Goal: Information Seeking & Learning: Learn about a topic

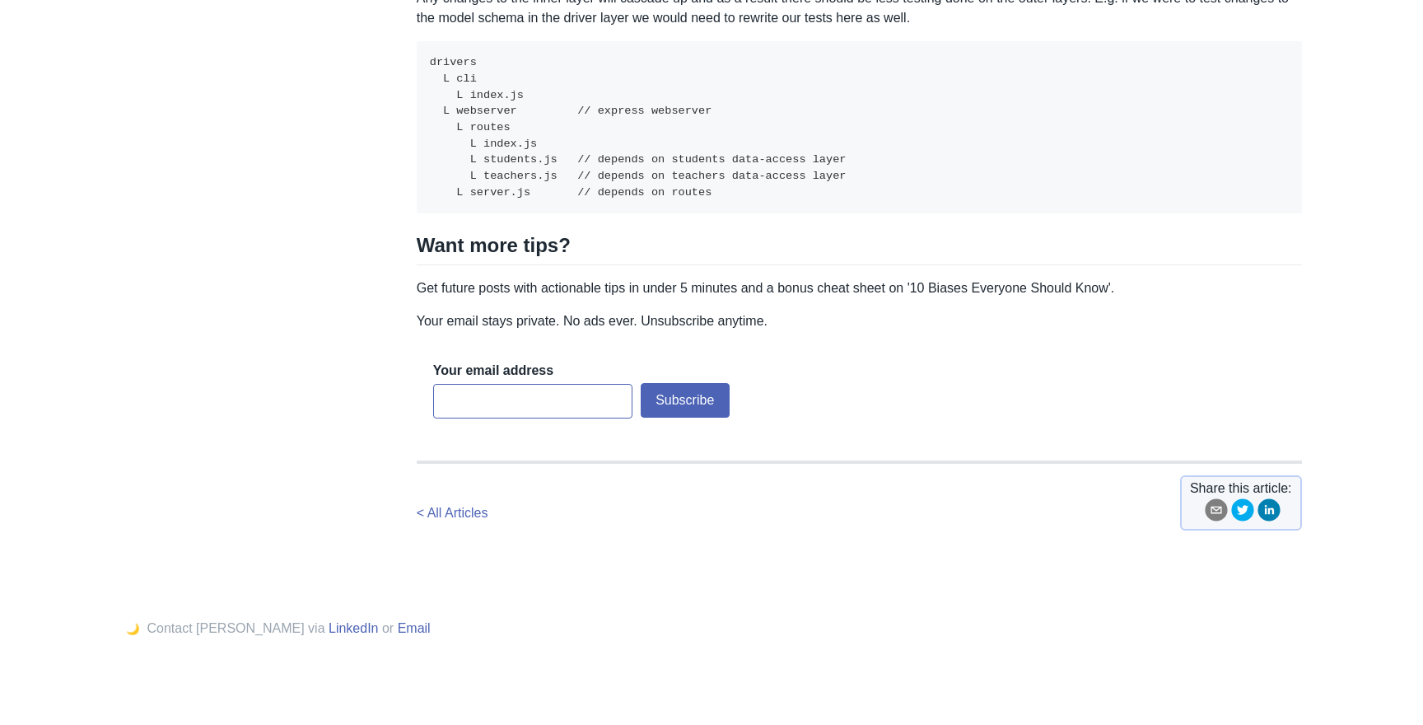
scroll to position [6830, 0]
click at [568, 331] on p "Your email stays private. No ads ever. Unsubscribe anytime." at bounding box center [859, 321] width 885 height 20
click at [478, 298] on p "Get future posts with actionable tips in under 5 minutes and a bonus cheat shee…" at bounding box center [859, 288] width 885 height 20
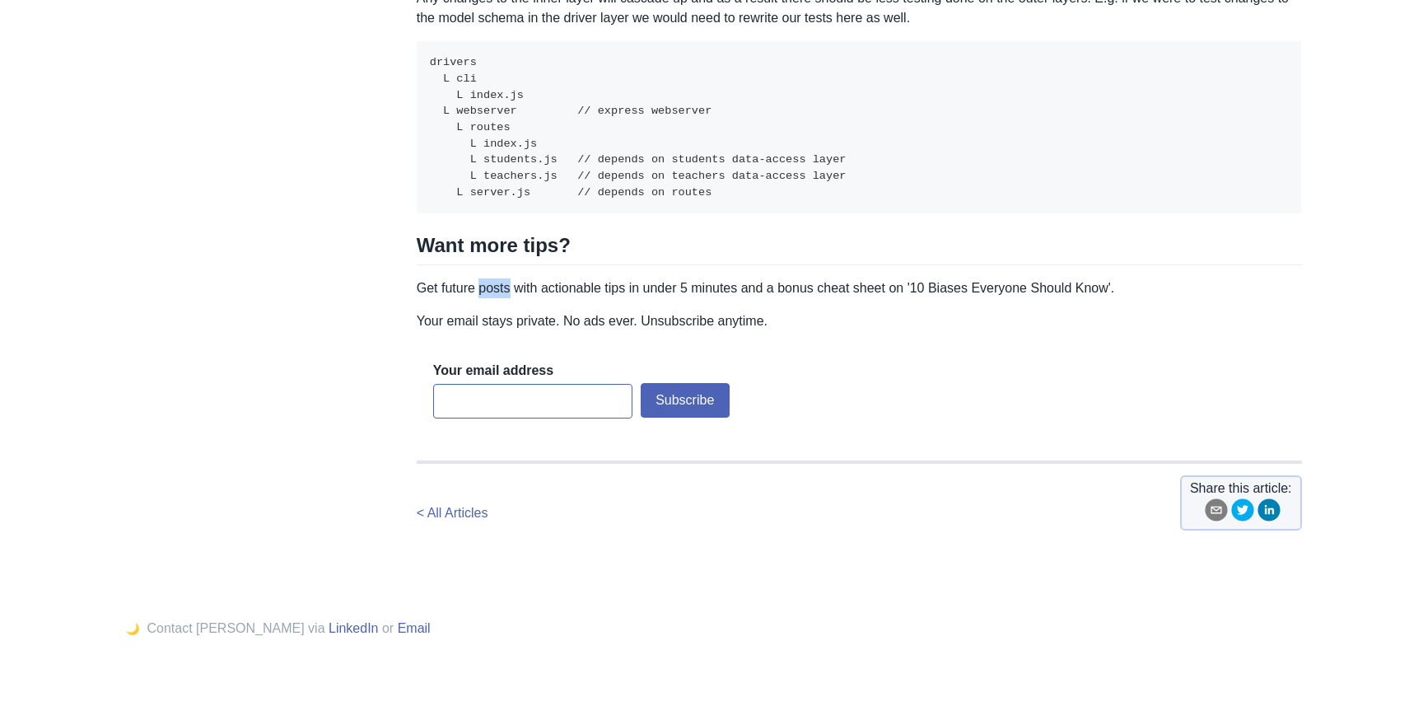
click at [478, 298] on p "Get future posts with actionable tips in under 5 minutes and a bonus cheat shee…" at bounding box center [859, 288] width 885 height 20
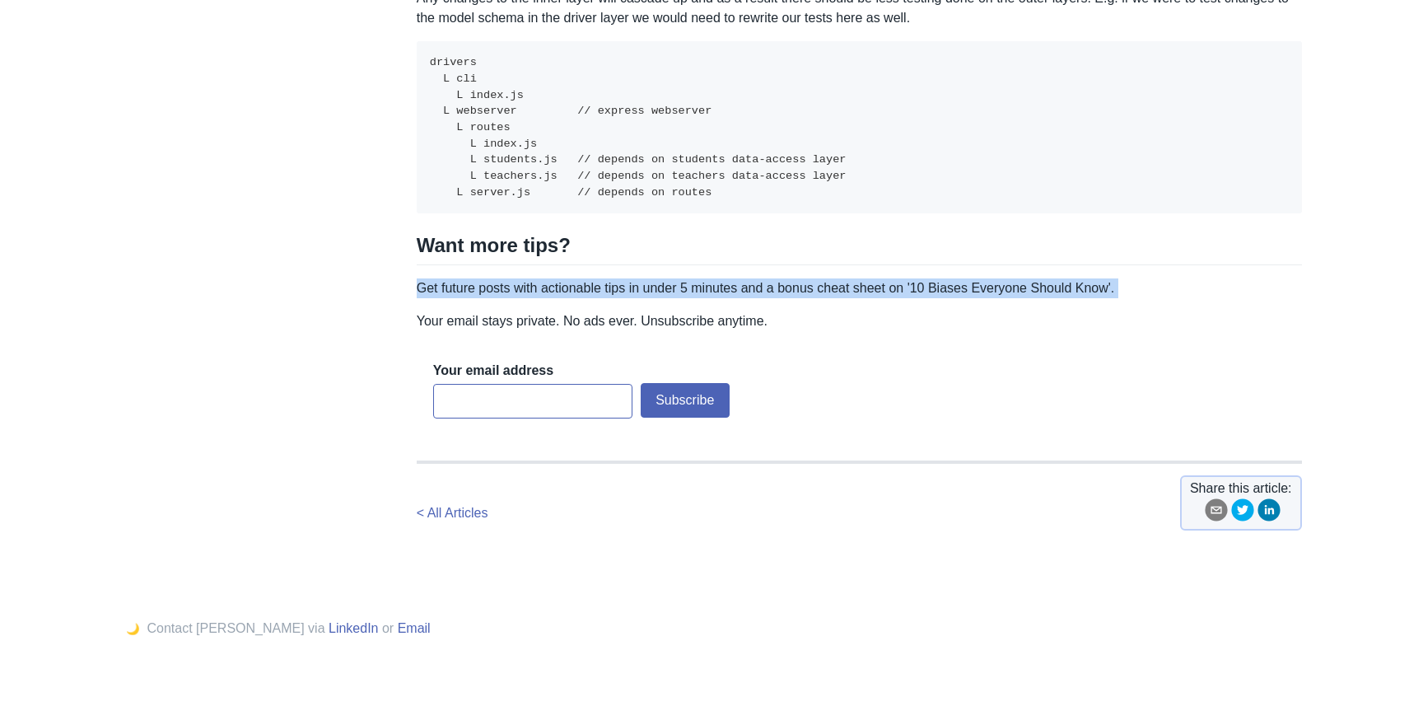
click at [478, 298] on p "Get future posts with actionable tips in under 5 minutes and a bonus cheat shee…" at bounding box center [859, 288] width 885 height 20
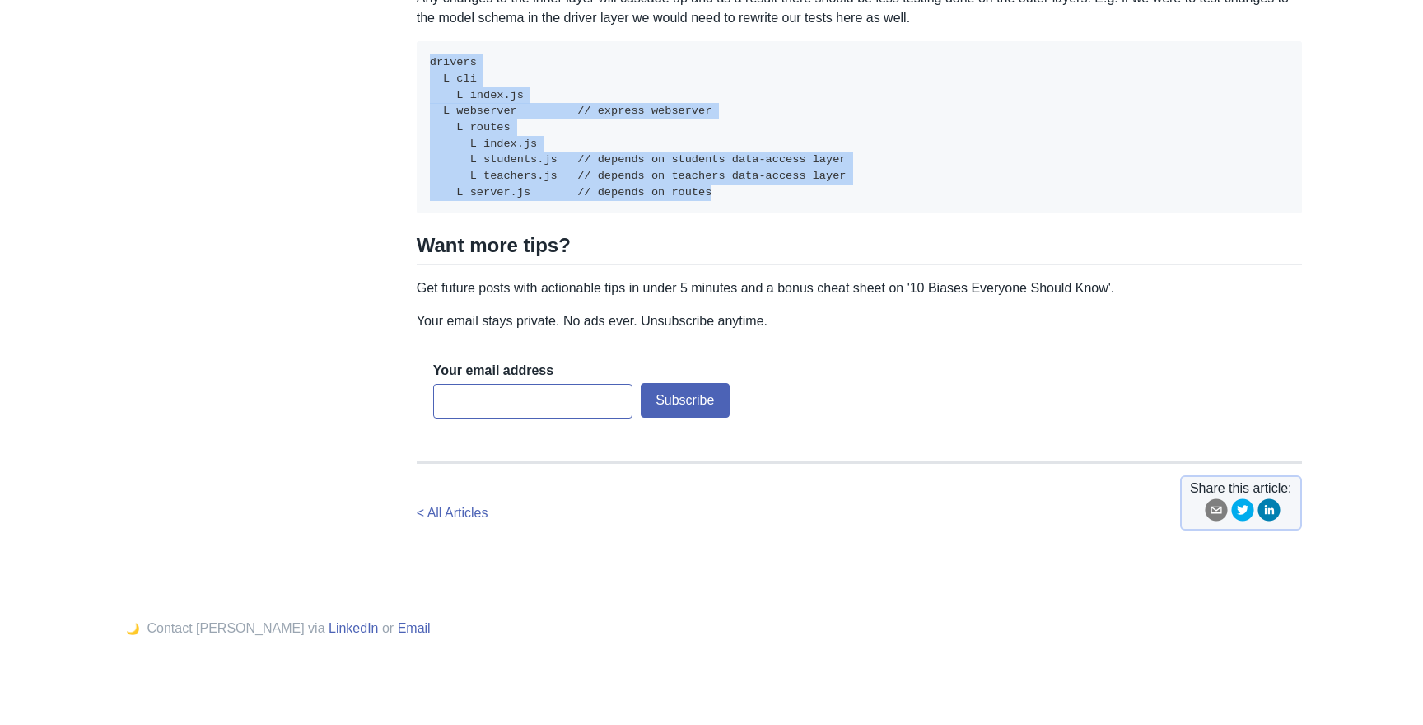
drag, startPoint x: 710, startPoint y: 408, endPoint x: 422, endPoint y: 280, distance: 315.2
click at [422, 213] on pre "drivers L cli L index.js L webserver // express webserver L routes L index.js L…" at bounding box center [859, 127] width 885 height 172
drag, startPoint x: 436, startPoint y: 292, endPoint x: 525, endPoint y: 404, distance: 143.0
click at [525, 198] on code "drivers L cli L index.js L webserver // express webserver L routes L index.js L…" at bounding box center [638, 127] width 417 height 142
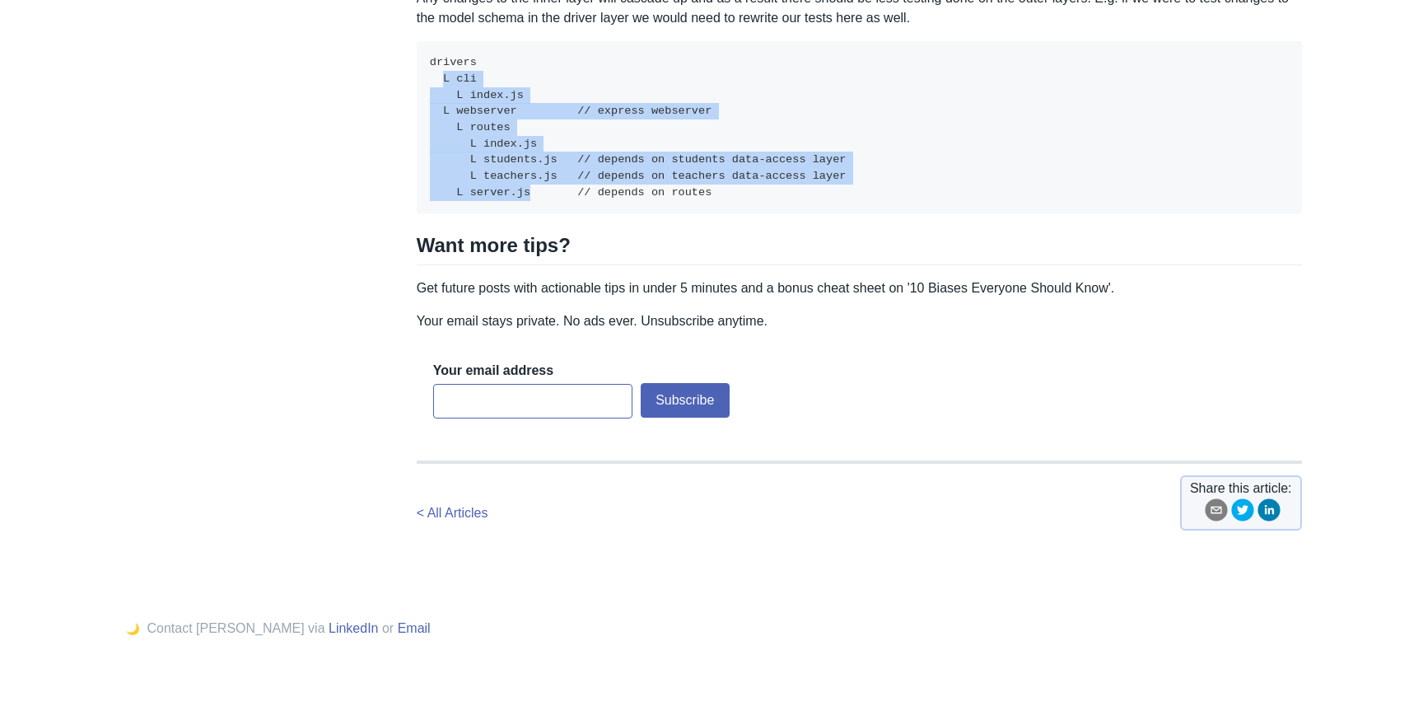
click at [525, 198] on code "drivers L cli L index.js L webserver // express webserver L routes L index.js L…" at bounding box center [638, 127] width 417 height 142
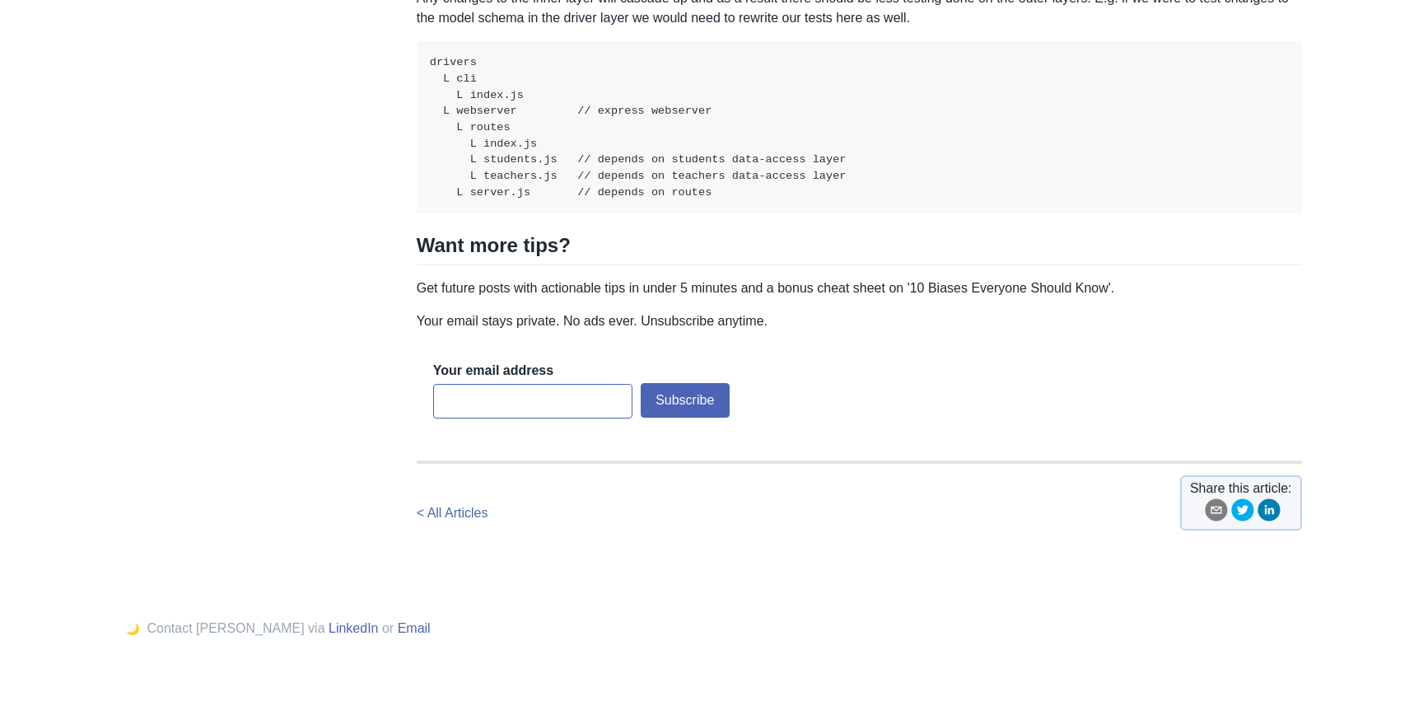
click at [525, 198] on code "drivers L cli L index.js L webserver // express webserver L routes L index.js L…" at bounding box center [638, 127] width 417 height 142
click at [513, 198] on code "drivers L cli L index.js L webserver // express webserver L routes L index.js L…" at bounding box center [638, 127] width 417 height 142
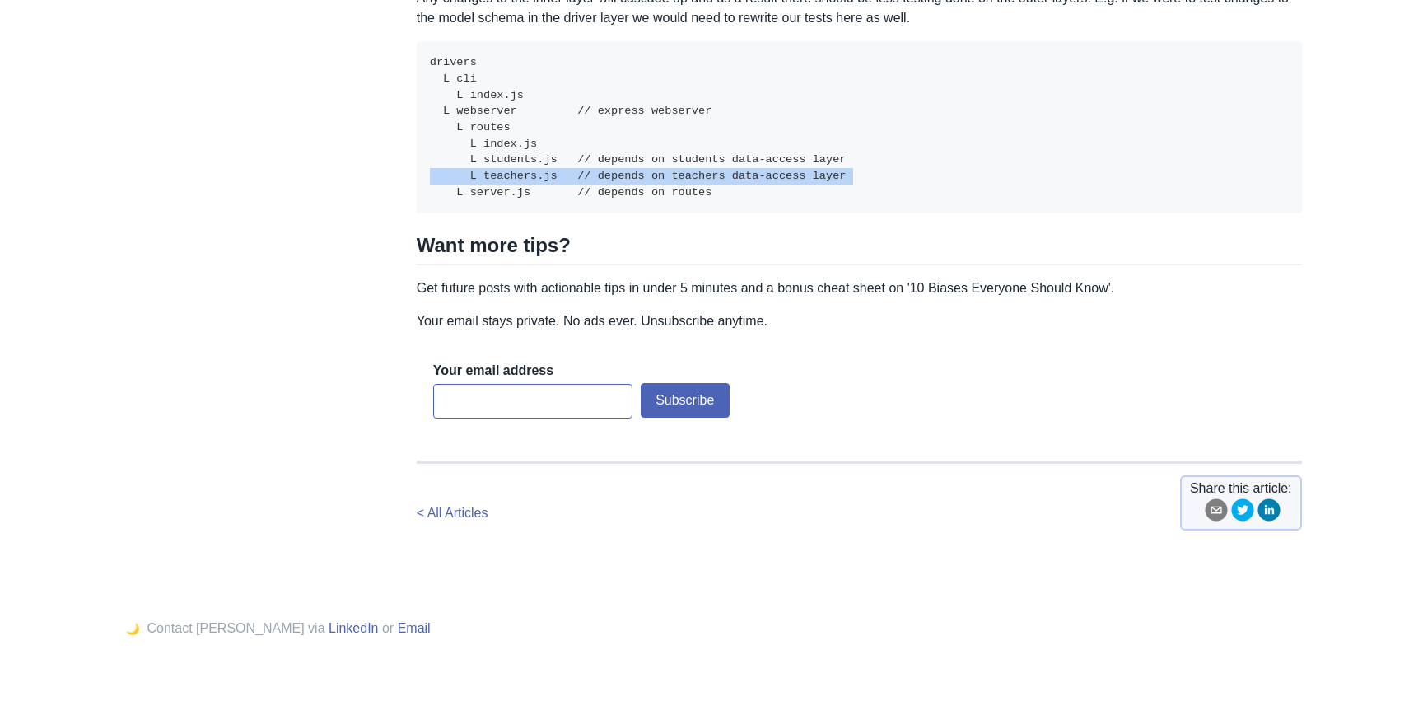
click at [513, 198] on code "drivers L cli L index.js L webserver // express webserver L routes L index.js L…" at bounding box center [638, 127] width 417 height 142
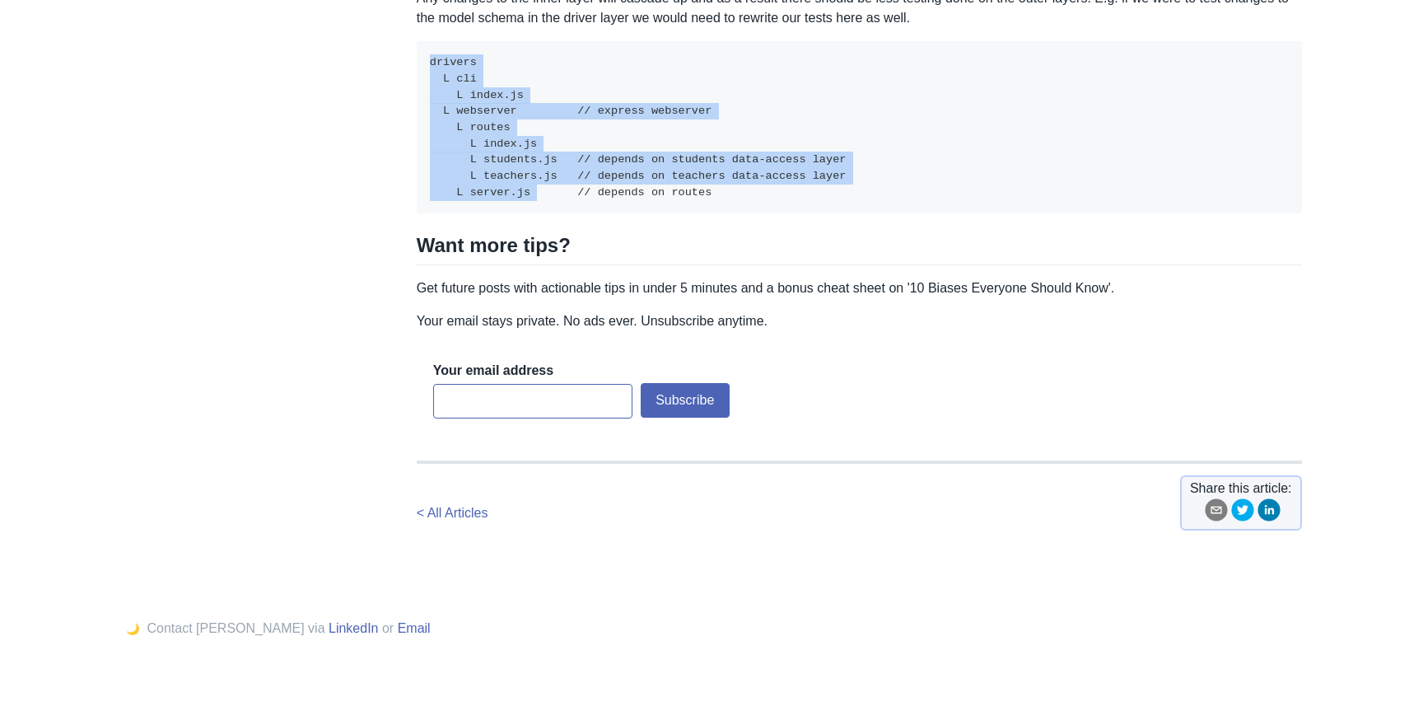
drag, startPoint x: 529, startPoint y: 408, endPoint x: 425, endPoint y: 273, distance: 170.8
click at [430, 198] on code "drivers L cli L index.js L webserver // express webserver L routes L index.js L…" at bounding box center [638, 127] width 417 height 142
drag, startPoint x: 425, startPoint y: 273, endPoint x: 521, endPoint y: 404, distance: 163.2
click at [523, 198] on code "drivers L cli L index.js L webserver // express webserver L routes L index.js L…" at bounding box center [638, 127] width 417 height 142
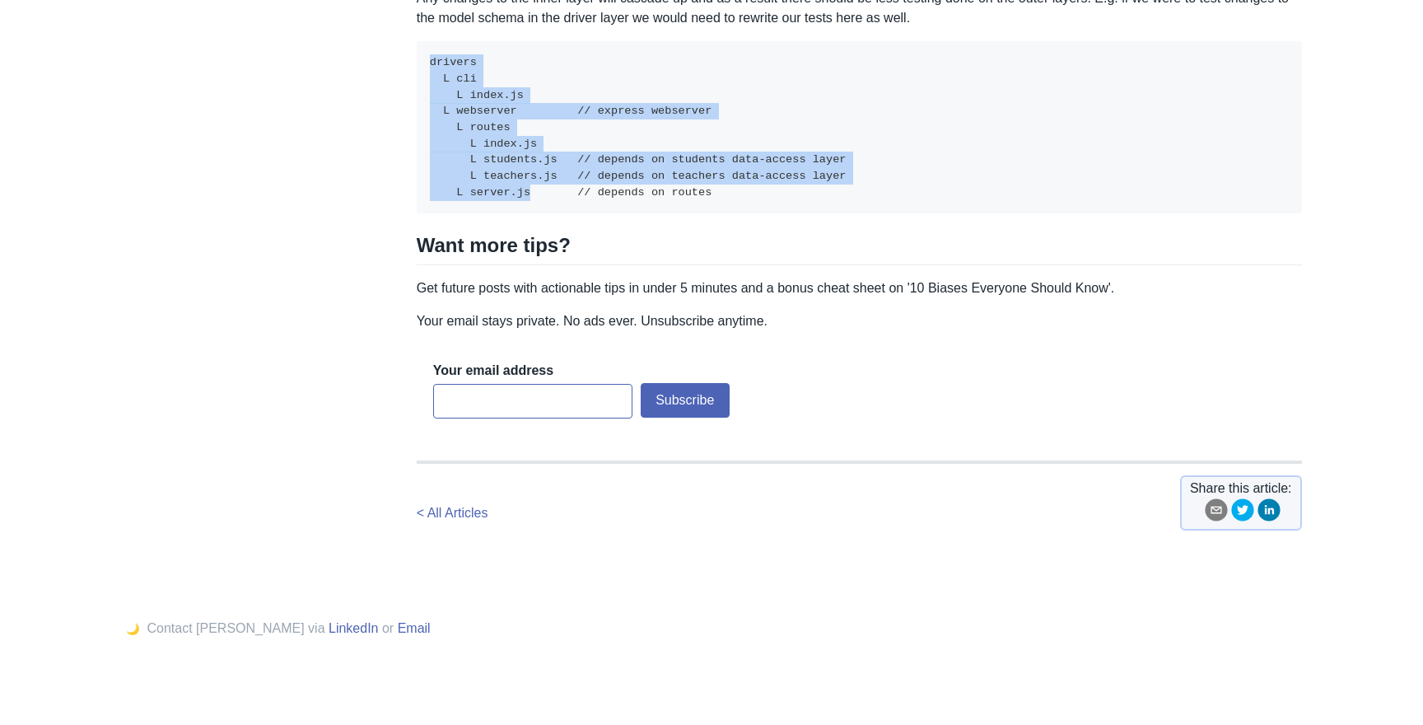
click at [521, 198] on code "drivers L cli L index.js L webserver // express webserver L routes L index.js L…" at bounding box center [638, 127] width 417 height 142
drag, startPoint x: 521, startPoint y: 404, endPoint x: 360, endPoint y: 273, distance: 208.3
click at [441, 198] on code "drivers L cli L index.js L webserver // express webserver L routes L index.js L…" at bounding box center [638, 127] width 417 height 142
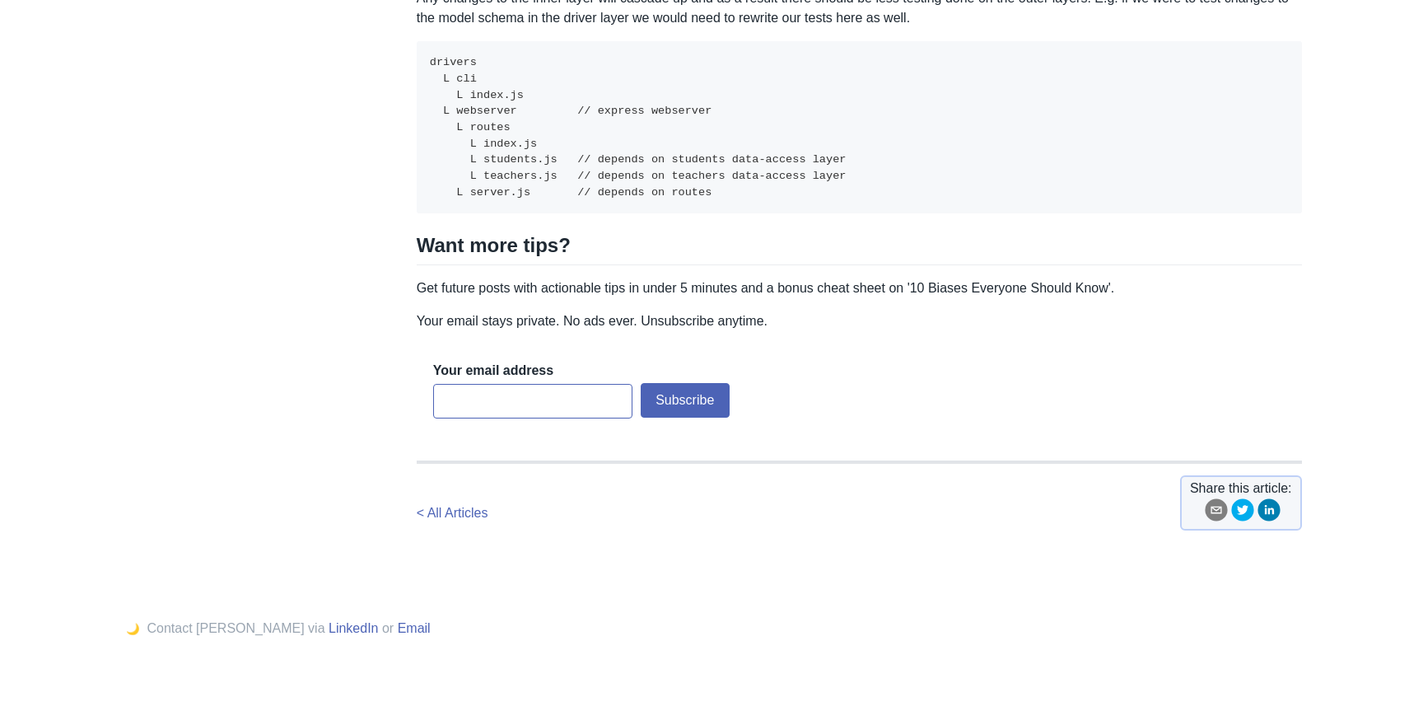
click at [441, 198] on code "drivers L cli L index.js L webserver // express webserver L routes L index.js L…" at bounding box center [638, 127] width 417 height 142
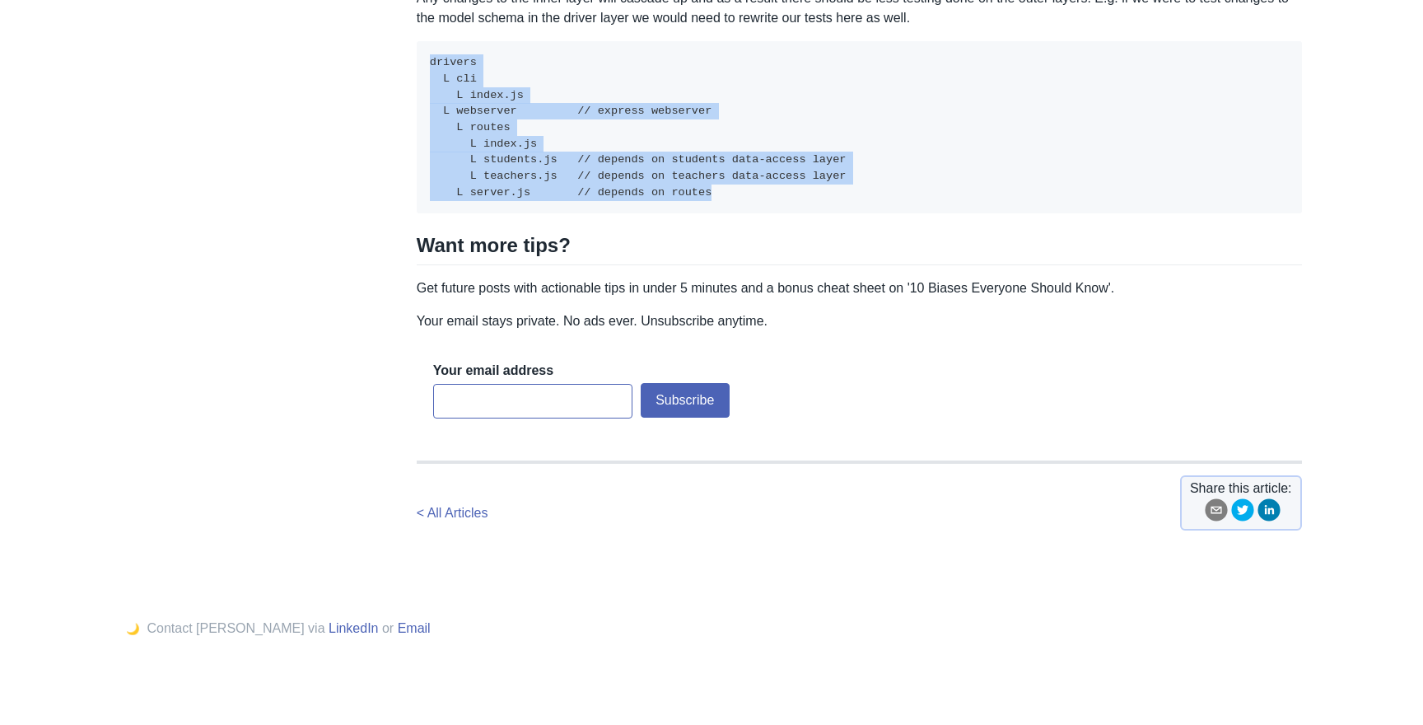
drag, startPoint x: 423, startPoint y: 273, endPoint x: 713, endPoint y: 401, distance: 316.7
click at [713, 213] on pre "drivers L cli L index.js L webserver // express webserver L routes L index.js L…" at bounding box center [859, 127] width 885 height 172
drag, startPoint x: 713, startPoint y: 401, endPoint x: 417, endPoint y: 273, distance: 322.7
click at [417, 213] on pre "drivers L cli L index.js L webserver // express webserver L routes L index.js L…" at bounding box center [859, 127] width 885 height 172
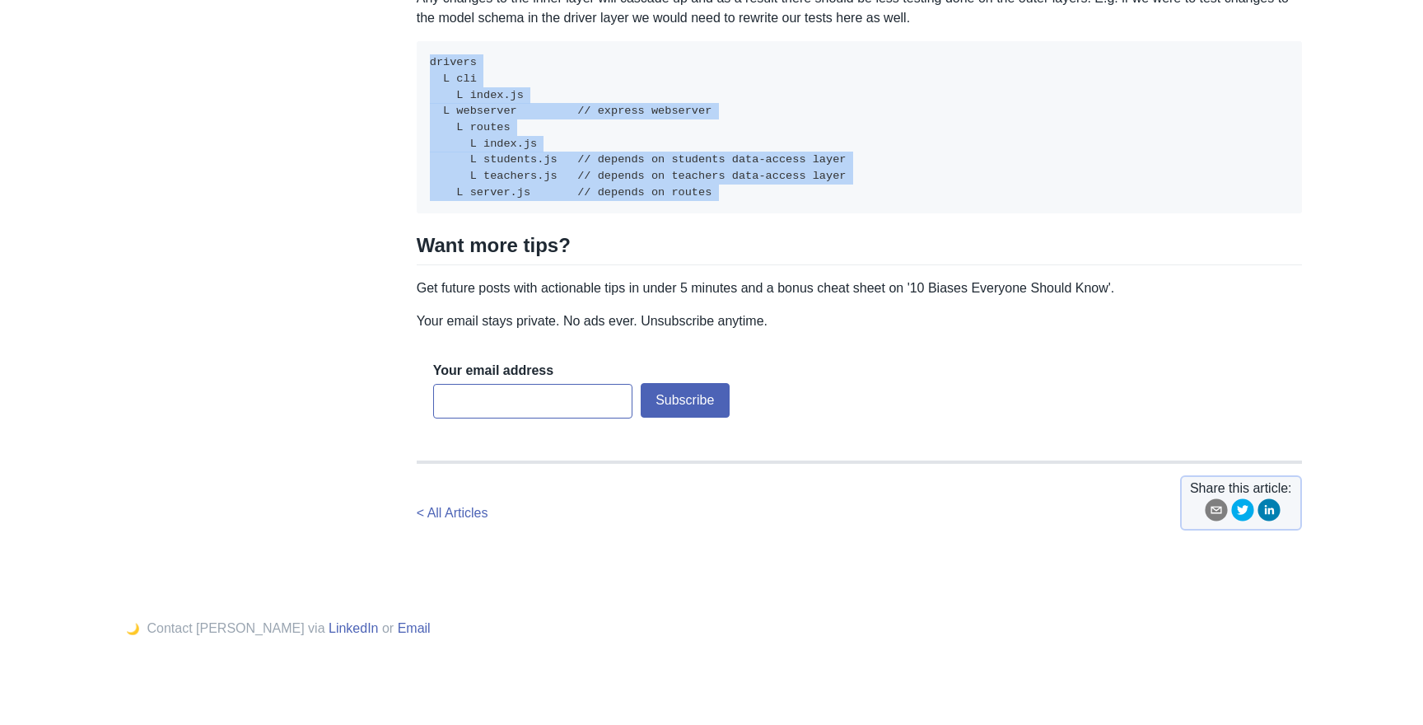
click at [417, 213] on pre "drivers L cli L index.js L webserver // express webserver L routes L index.js L…" at bounding box center [859, 127] width 885 height 172
